Goal: Task Accomplishment & Management: Complete application form

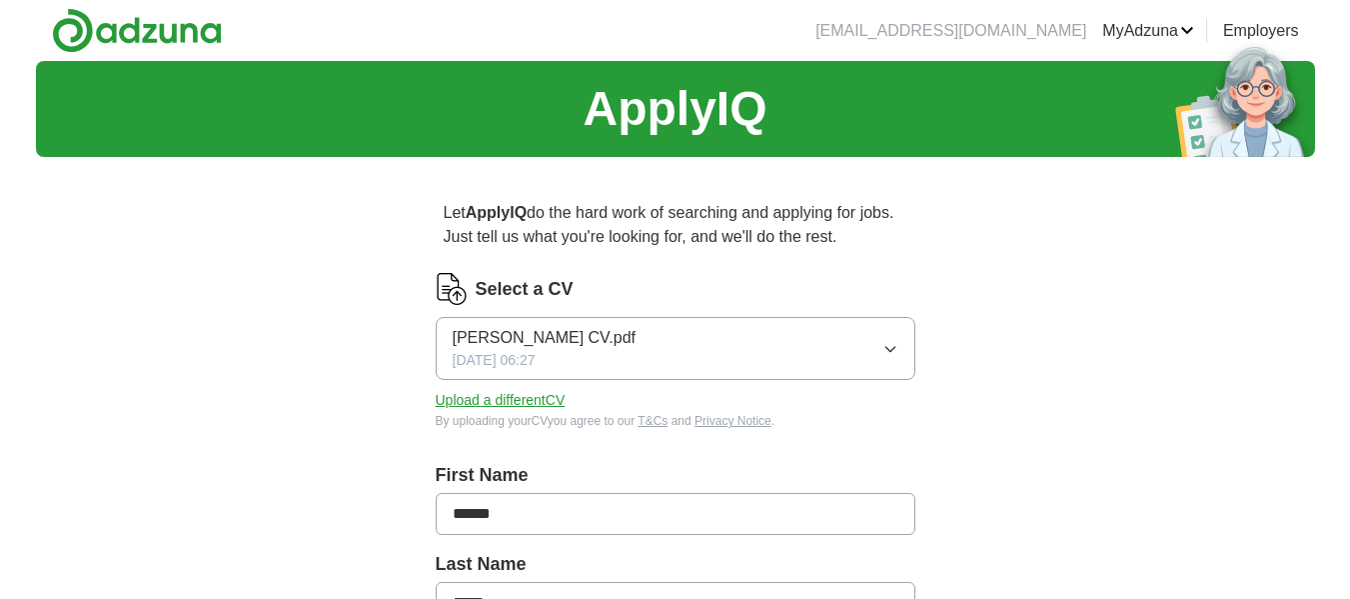
click at [891, 351] on icon "button" at bounding box center [890, 349] width 16 height 16
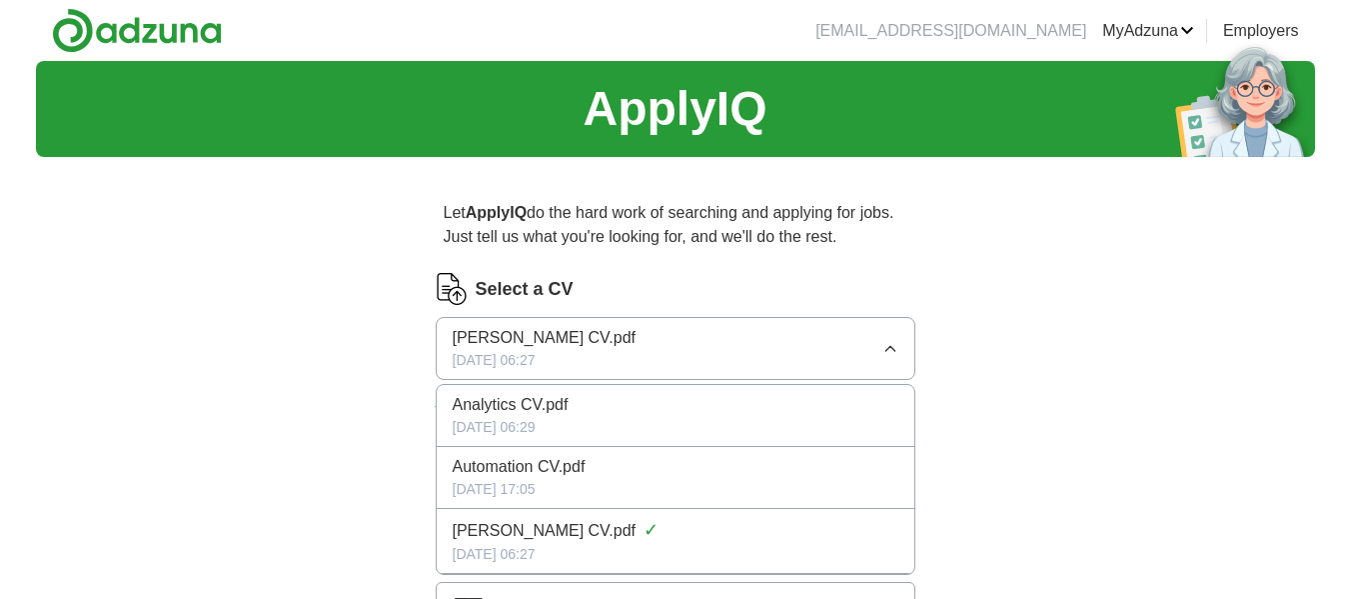
click at [505, 400] on span "Analytics CV.pdf" at bounding box center [511, 405] width 116 height 24
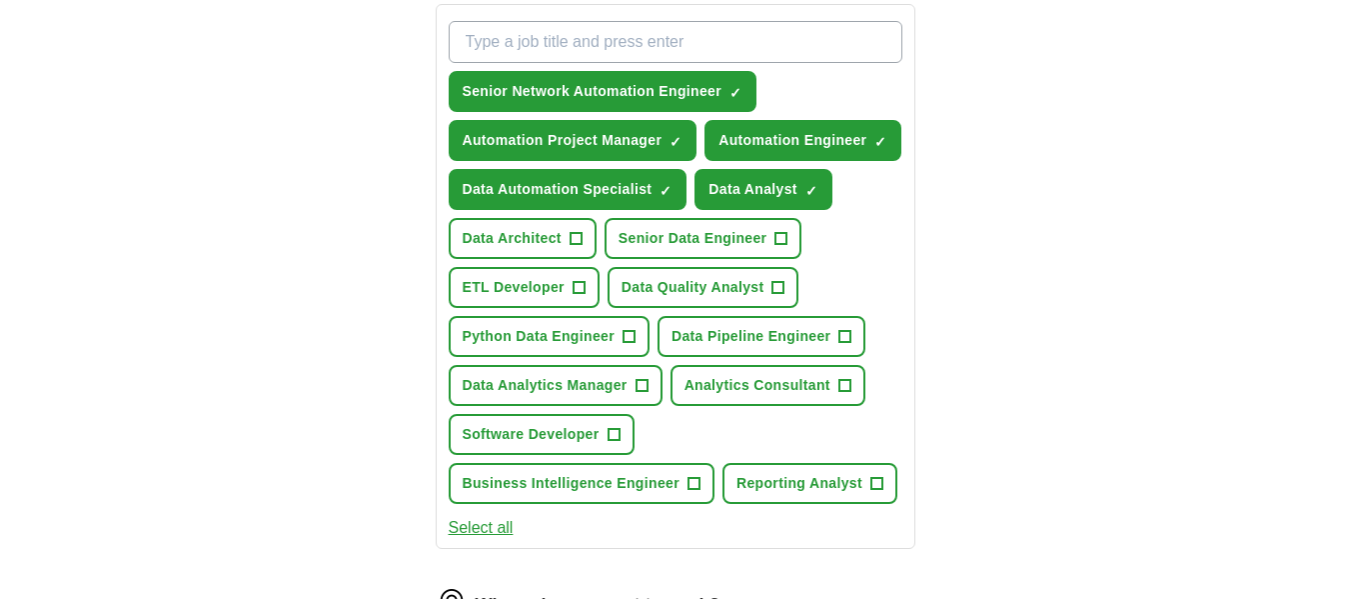
scroll to position [739, 0]
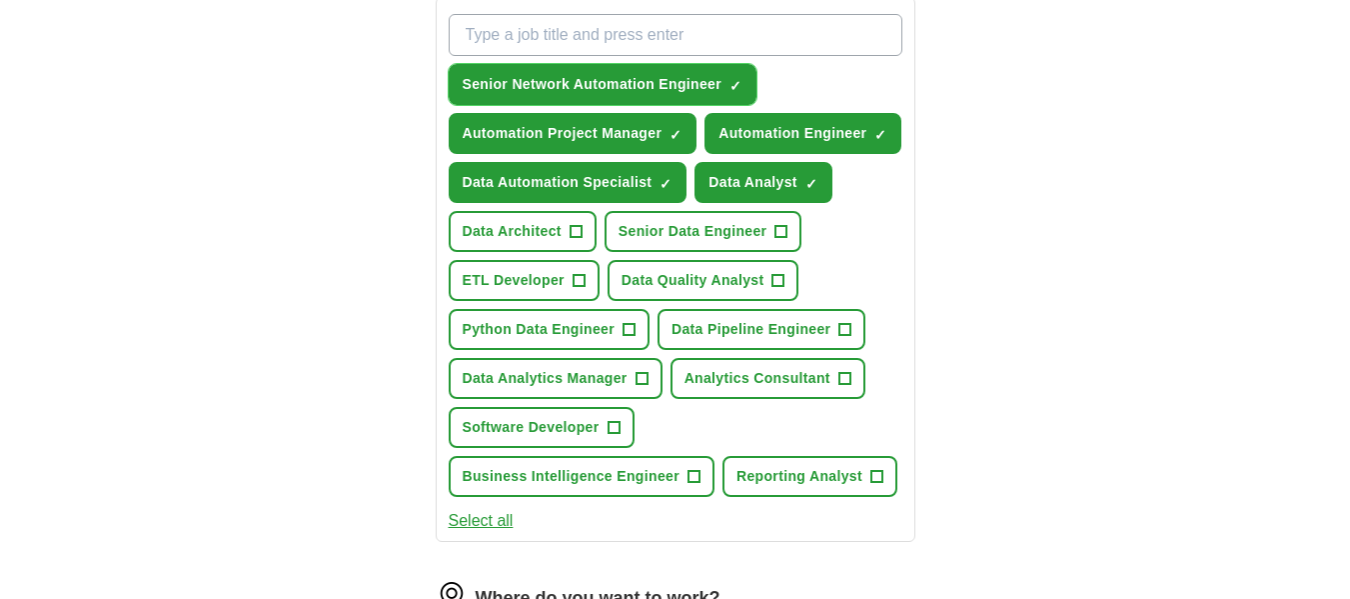
click at [0, 0] on span "×" at bounding box center [0, 0] width 0 height 0
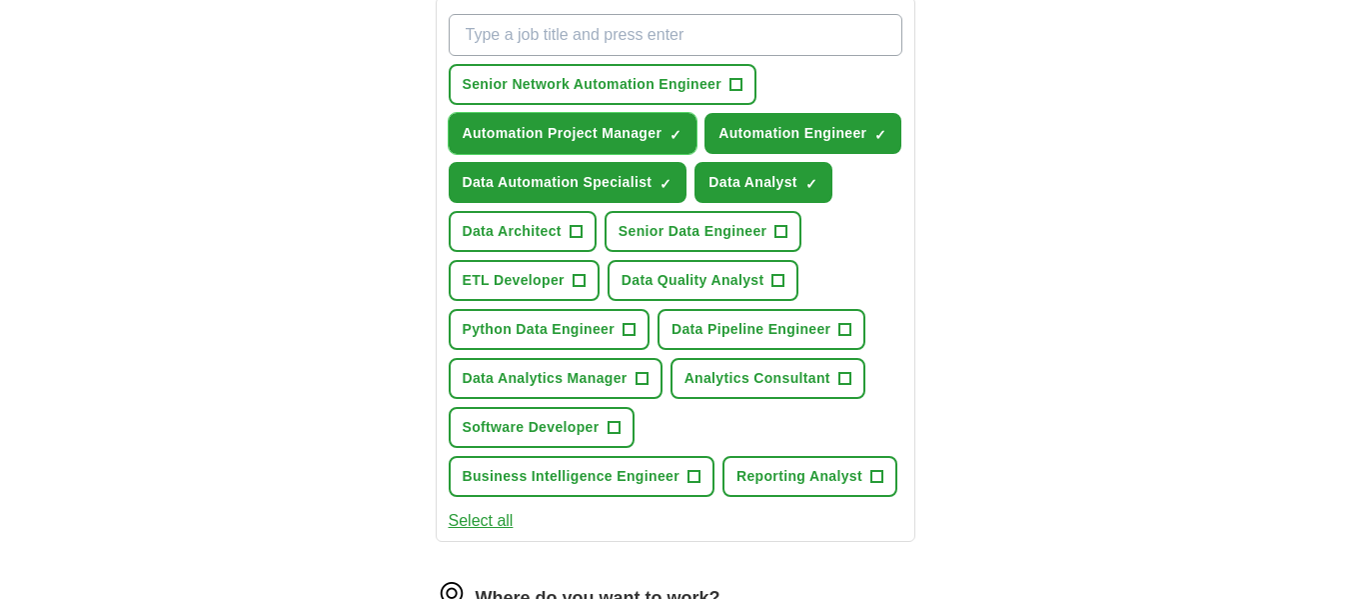
click at [0, 0] on span "×" at bounding box center [0, 0] width 0 height 0
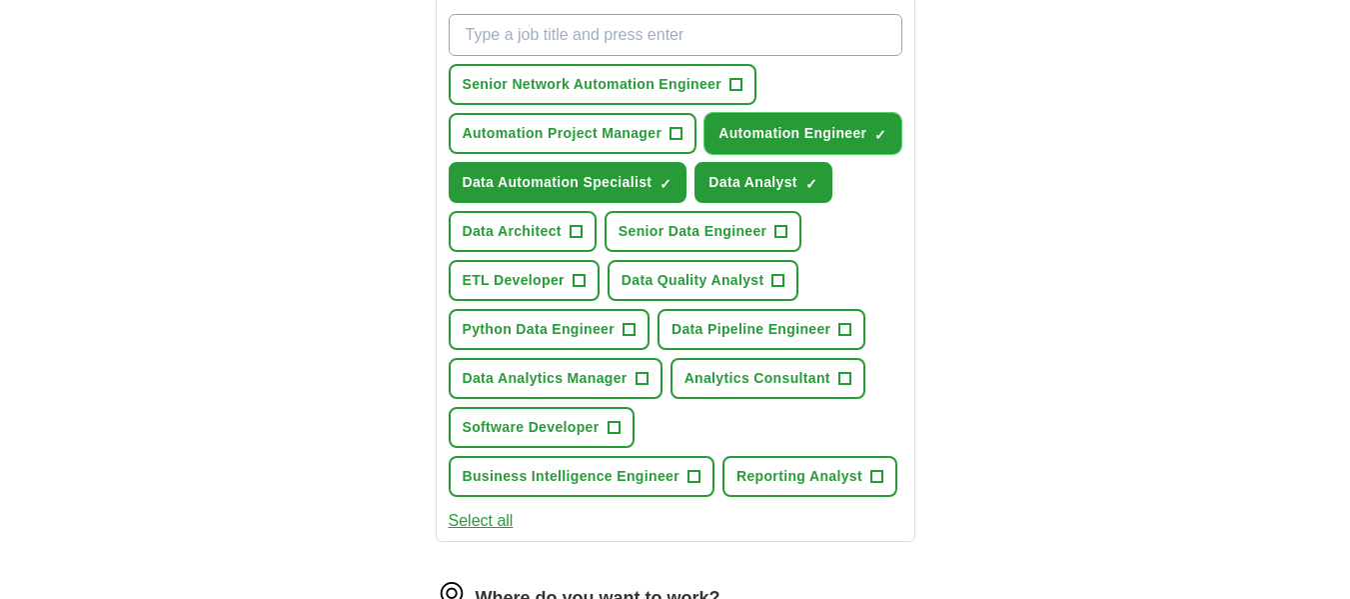
click at [872, 121] on button "Automation Engineer ✓ ×" at bounding box center [803, 133] width 197 height 41
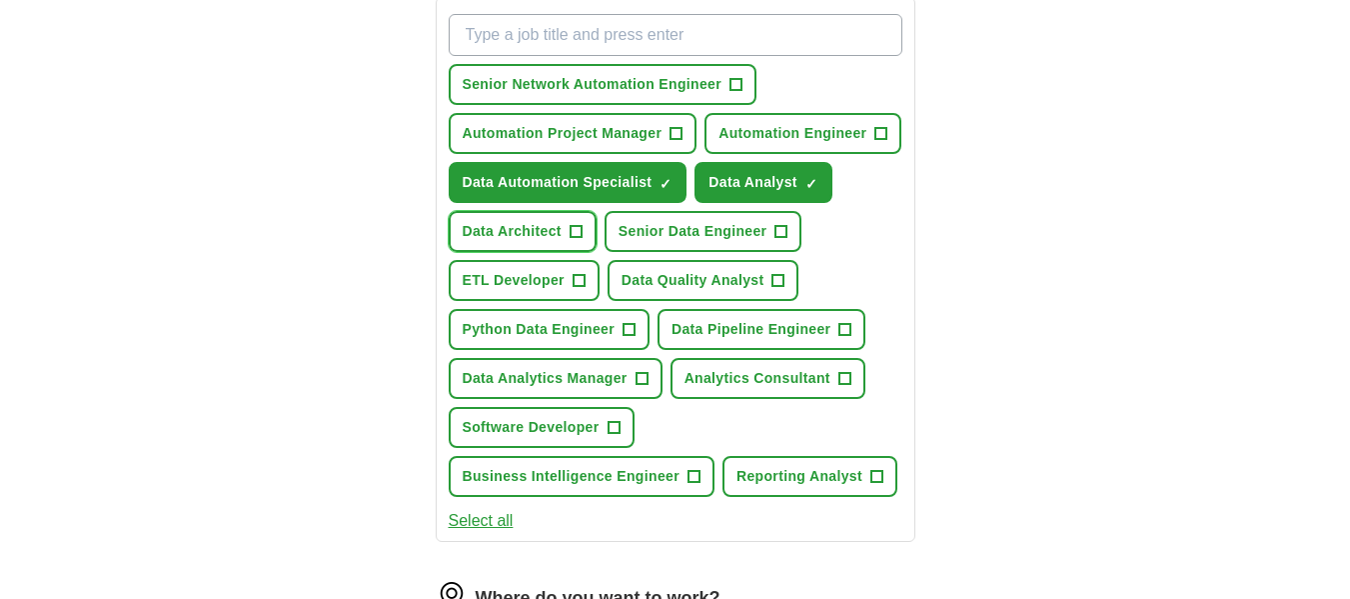
click at [575, 229] on span "+" at bounding box center [576, 232] width 12 height 16
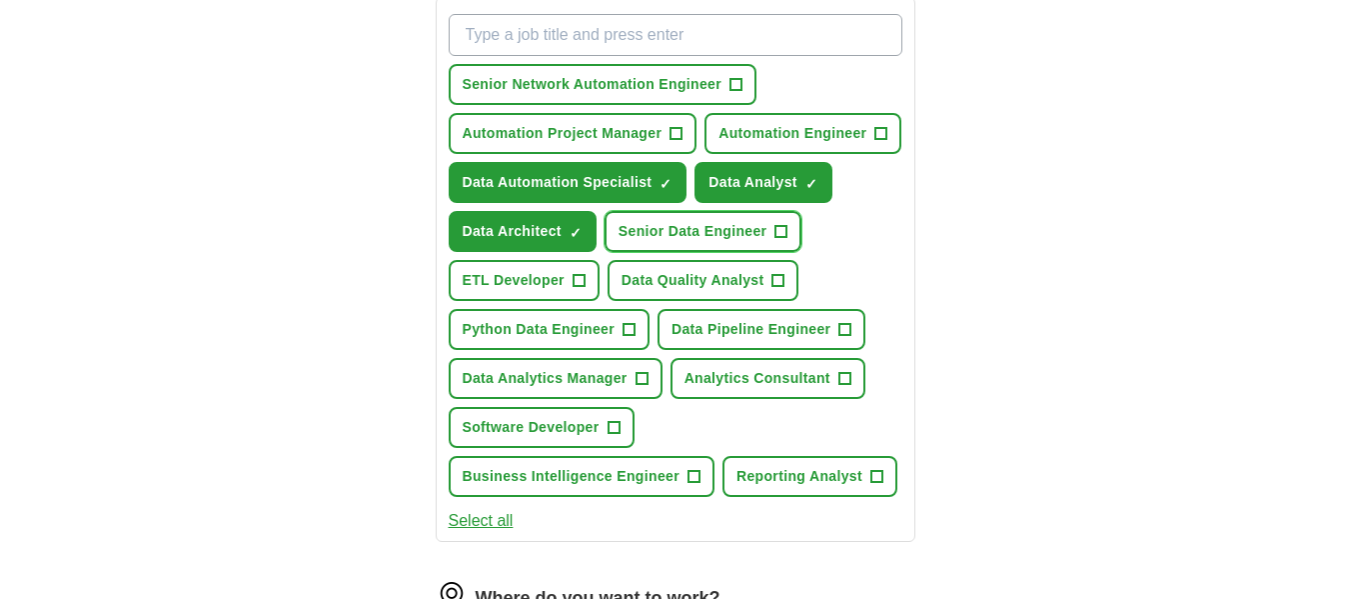
click at [777, 231] on span "+" at bounding box center [782, 232] width 12 height 16
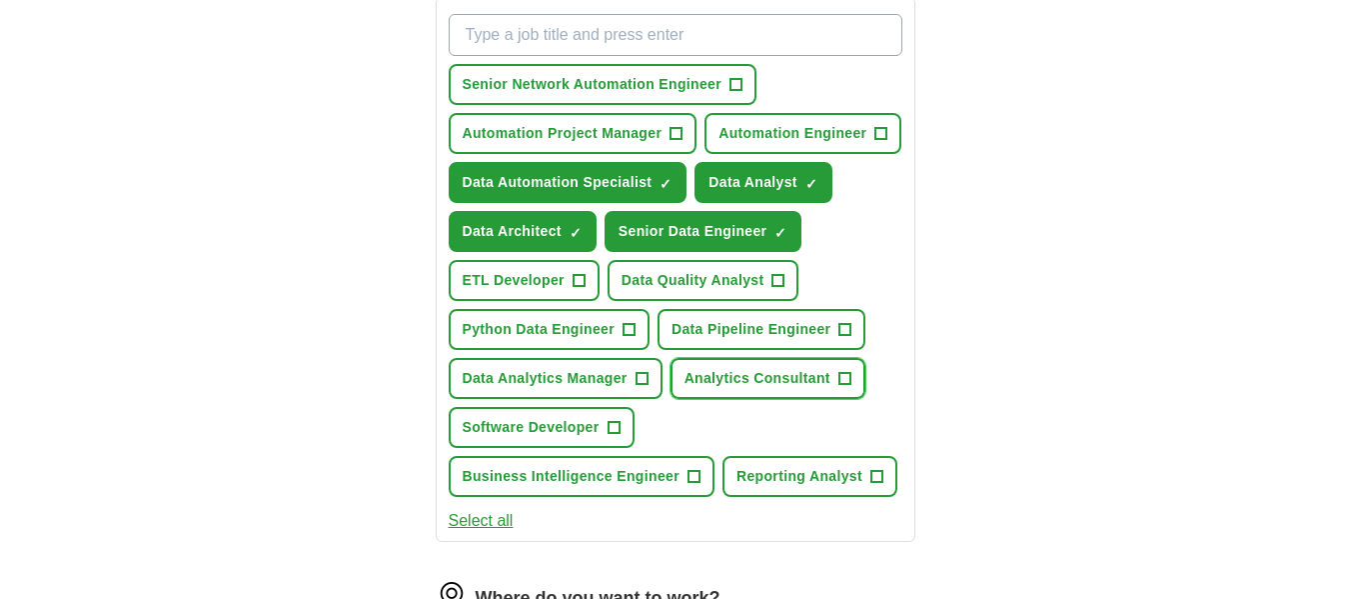
click at [844, 378] on span "+" at bounding box center [845, 379] width 12 height 16
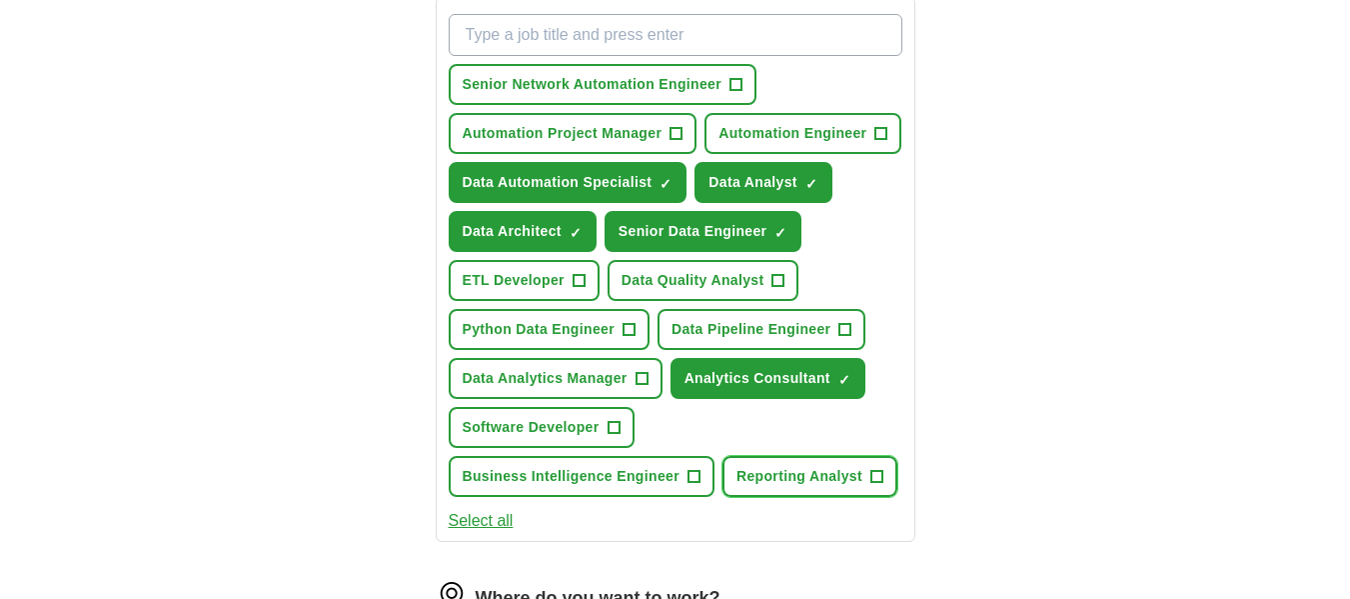
click at [878, 475] on span "+" at bounding box center [876, 477] width 12 height 16
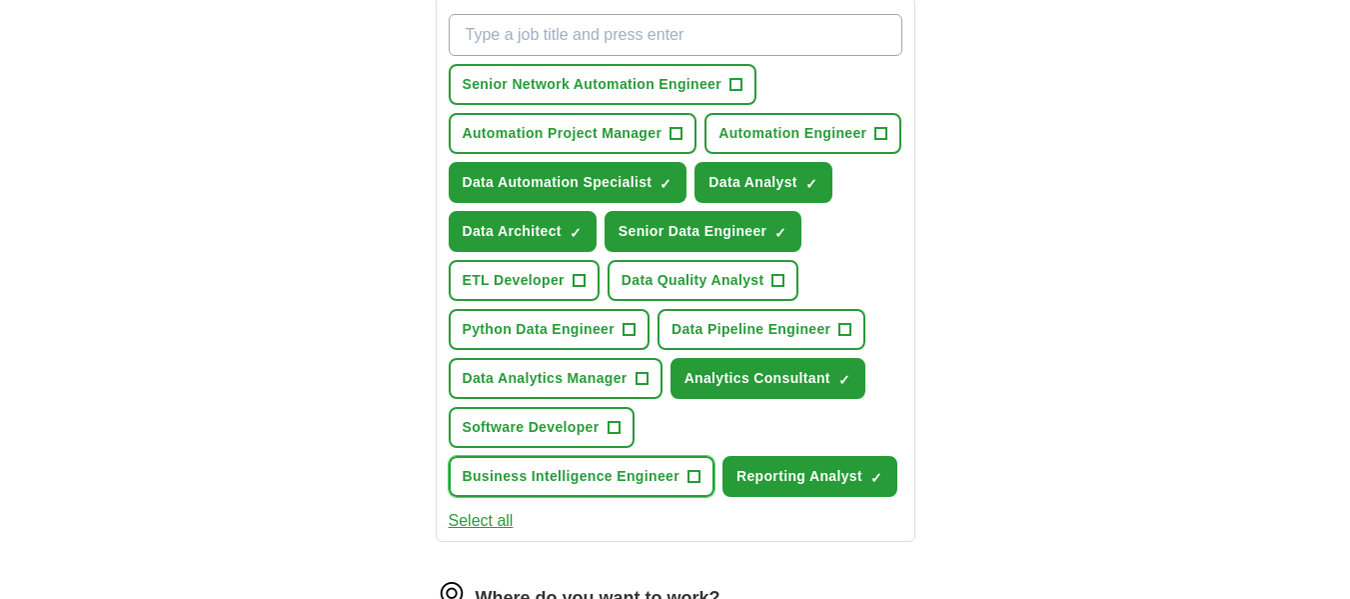
click at [690, 473] on span "+" at bounding box center [694, 477] width 12 height 16
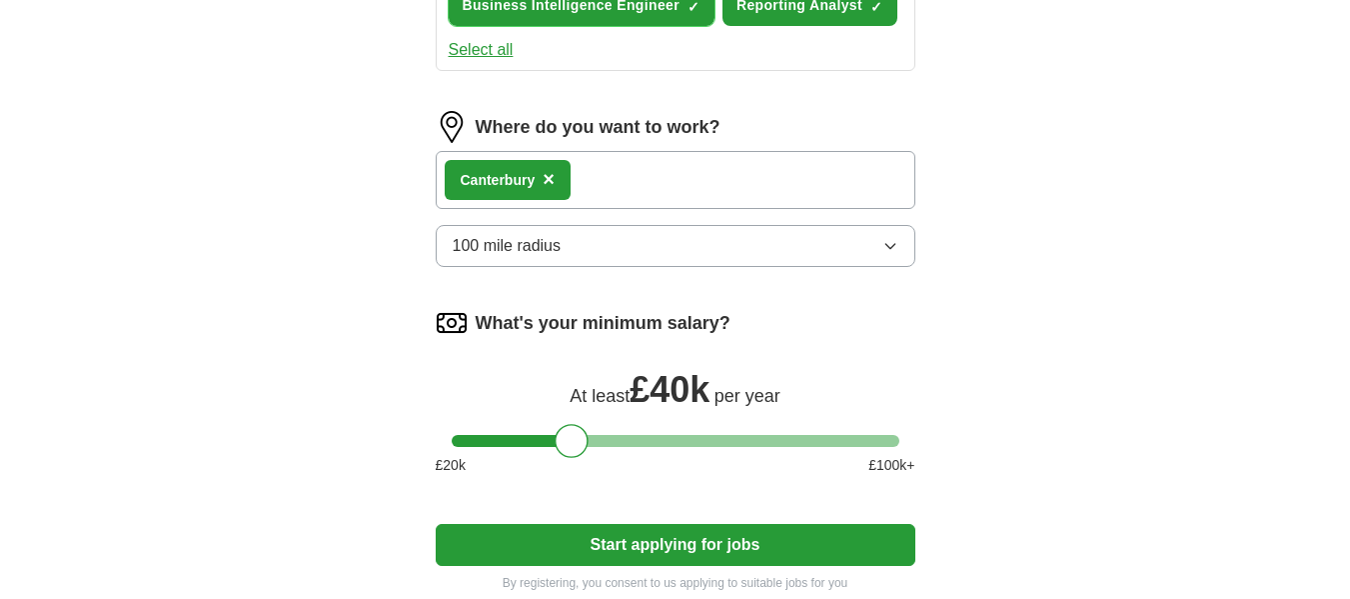
scroll to position [1212, 0]
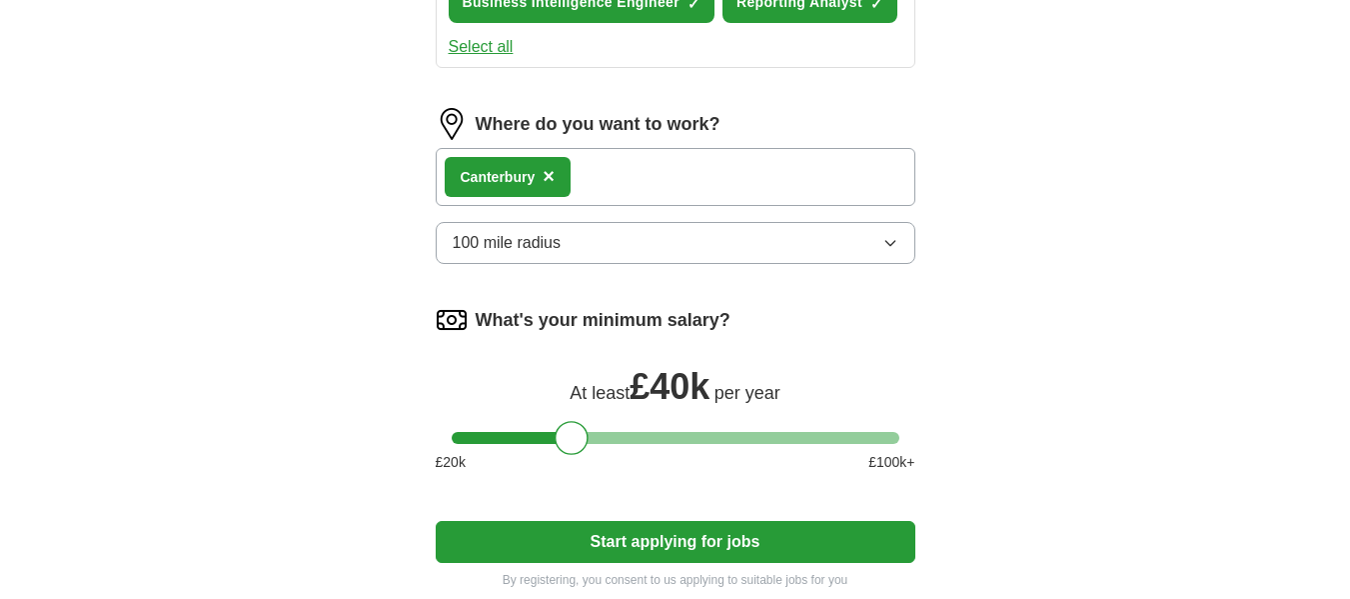
click at [896, 239] on icon "button" at bounding box center [890, 243] width 16 height 16
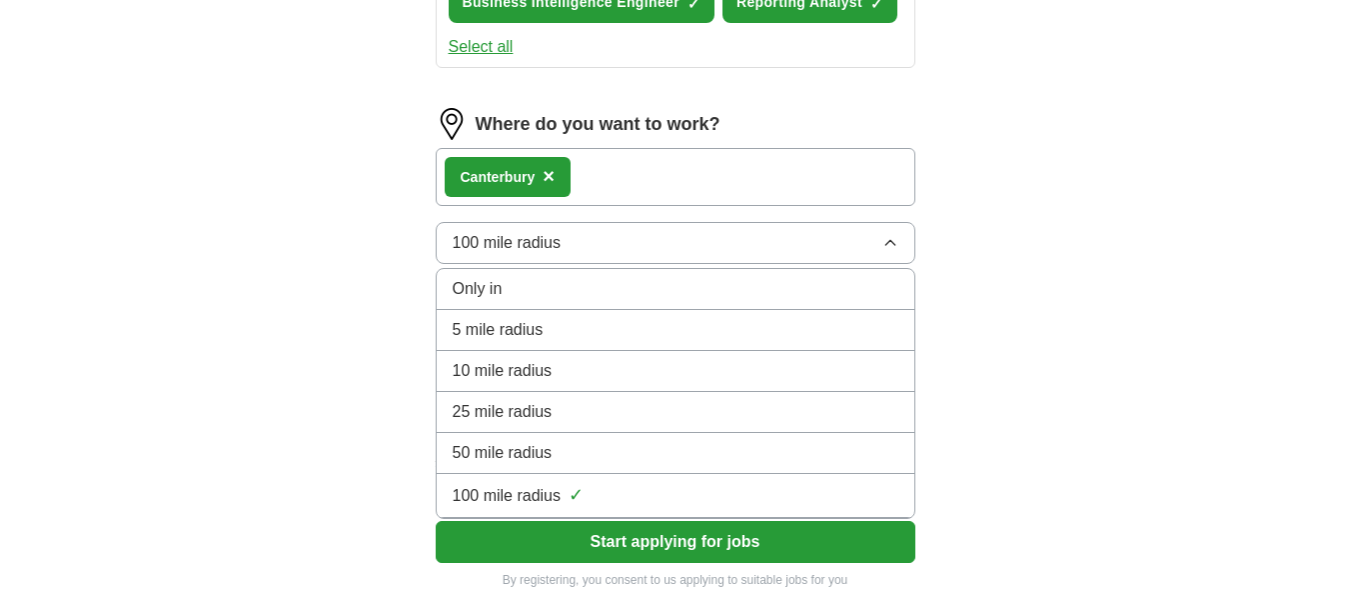
click at [603, 500] on div "100 mile radius ✓" at bounding box center [676, 495] width 446 height 27
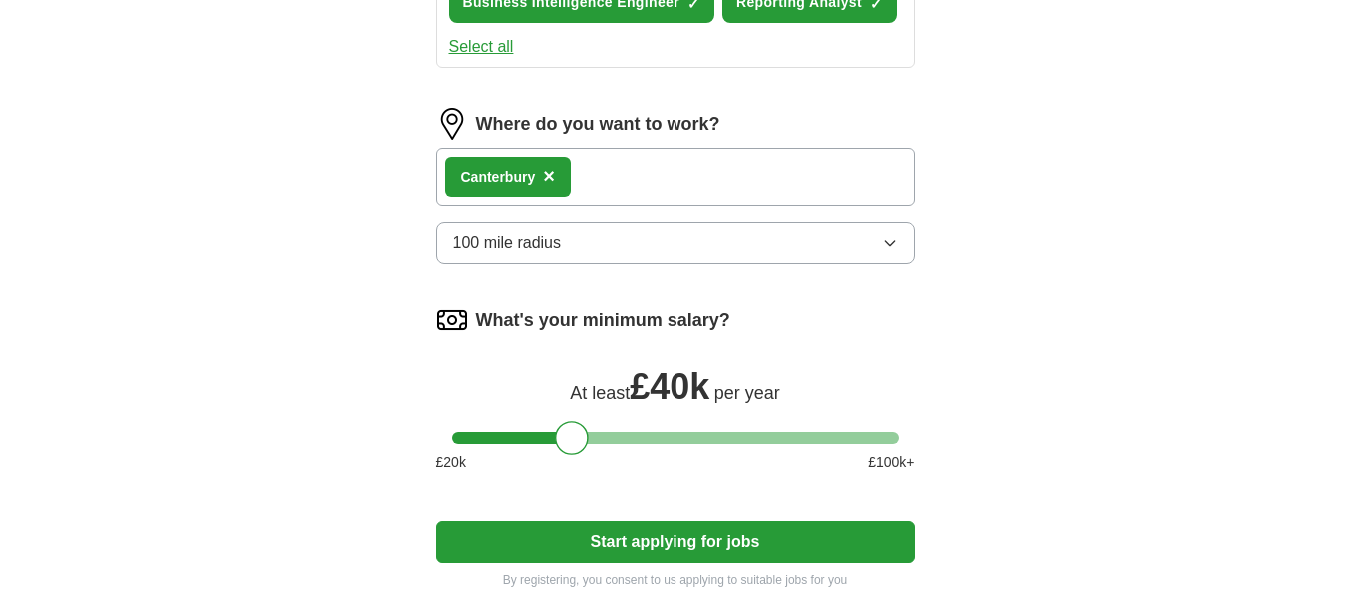
click at [693, 536] on button "Start applying for jobs" at bounding box center [676, 542] width 480 height 42
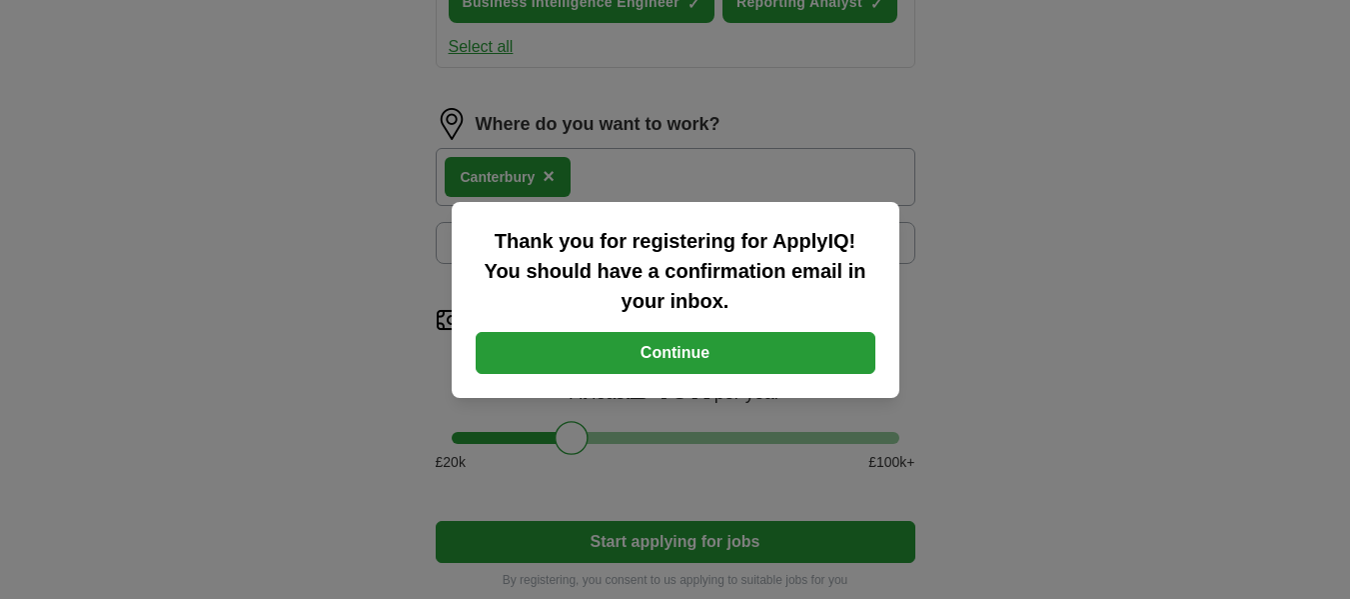
click at [677, 365] on button "Continue" at bounding box center [676, 353] width 400 height 42
